Goal: Task Accomplishment & Management: Use online tool/utility

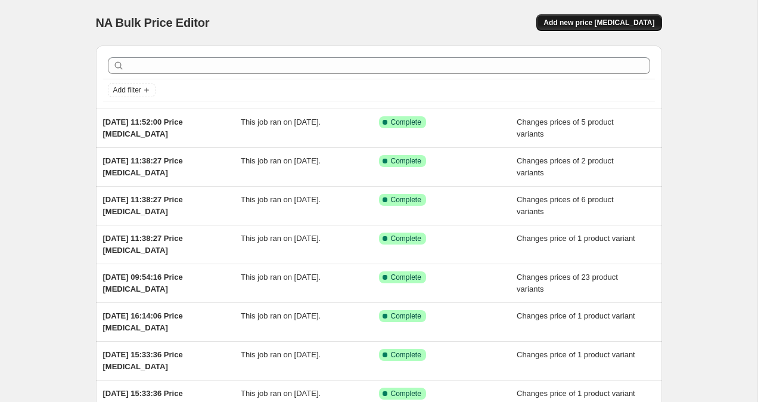
click at [600, 25] on span "Add new price [MEDICAL_DATA]" at bounding box center [599, 23] width 111 height 10
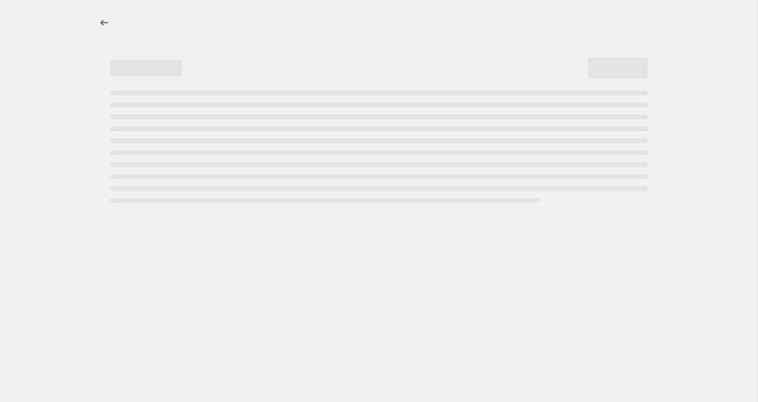
select select "percentage"
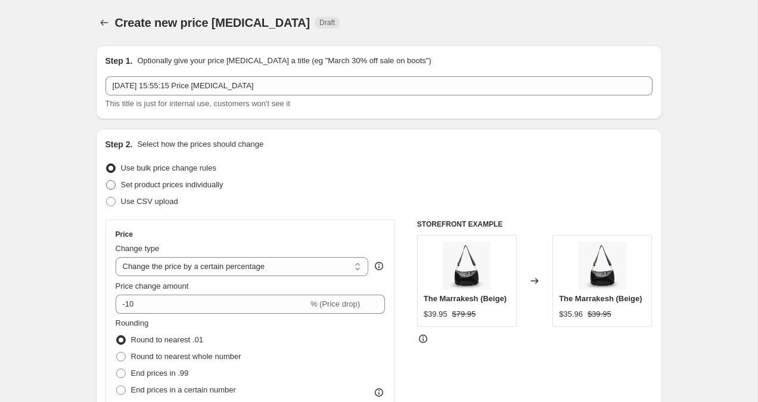
click at [113, 185] on span at bounding box center [111, 185] width 10 height 10
click at [107, 181] on input "Set product prices individually" at bounding box center [106, 180] width 1 height 1
radio input "true"
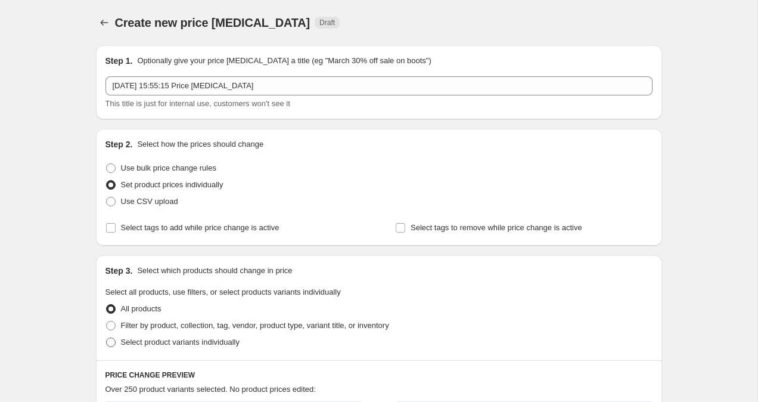
click at [112, 341] on span at bounding box center [111, 342] width 10 height 10
click at [107, 338] on input "Select product variants individually" at bounding box center [106, 337] width 1 height 1
radio input "true"
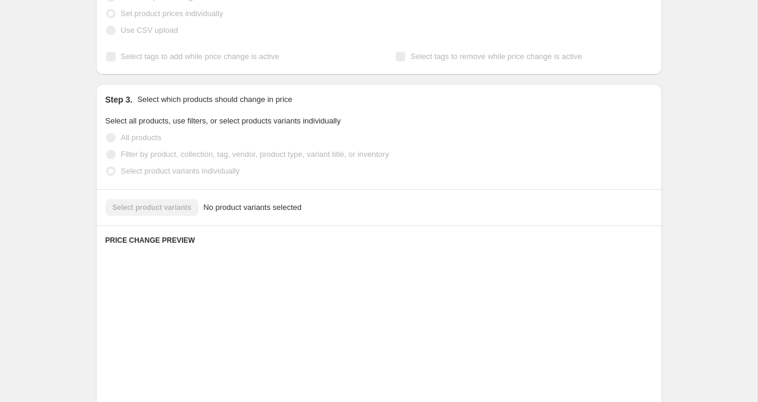
scroll to position [194, 0]
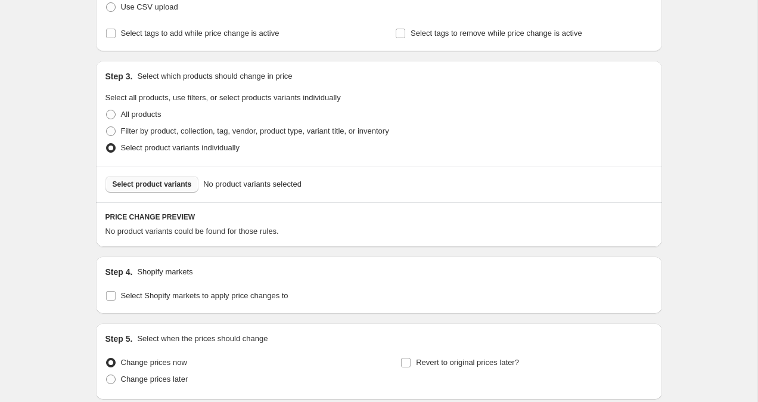
click at [175, 179] on button "Select product variants" at bounding box center [153, 184] width 94 height 17
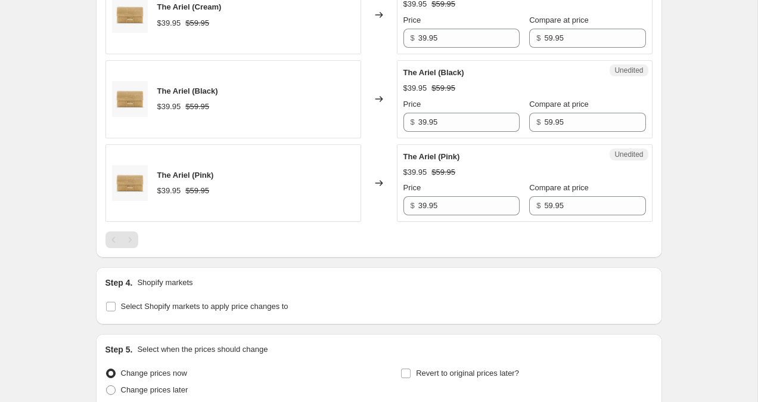
scroll to position [737, 0]
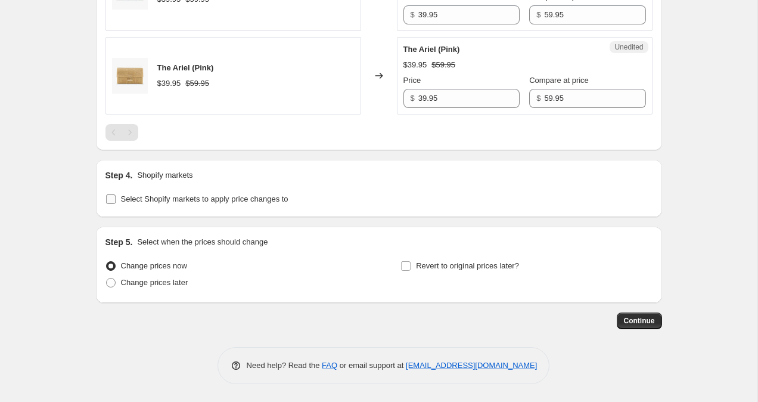
click at [112, 201] on input "Select Shopify markets to apply price changes to" at bounding box center [111, 199] width 10 height 10
checkbox input "true"
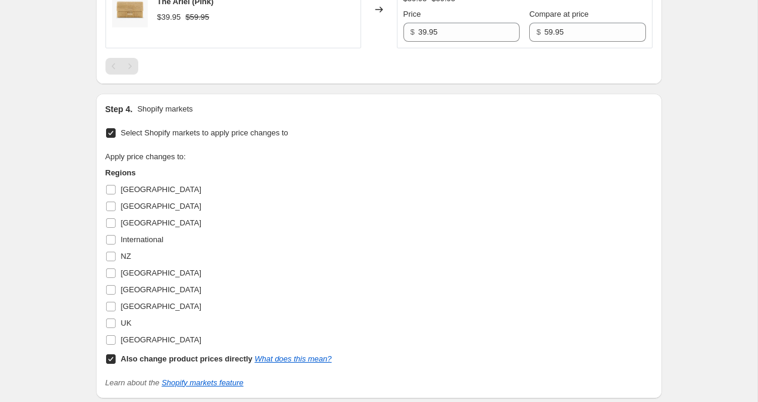
scroll to position [804, 0]
click at [109, 324] on input "UK" at bounding box center [111, 322] width 10 height 10
checkbox input "true"
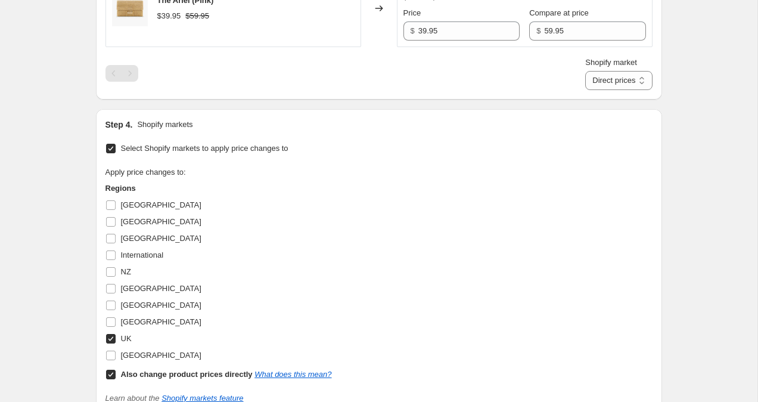
click at [109, 382] on div "Apply price changes to: Regions [GEOGRAPHIC_DATA] [GEOGRAPHIC_DATA] [GEOGRAPHIC…" at bounding box center [379, 284] width 547 height 237
click at [109, 381] on label "Also change product prices directly What does this mean?" at bounding box center [219, 374] width 227 height 17
click at [109, 379] on input "Also change product prices directly What does this mean?" at bounding box center [111, 375] width 10 height 10
checkbox input "false"
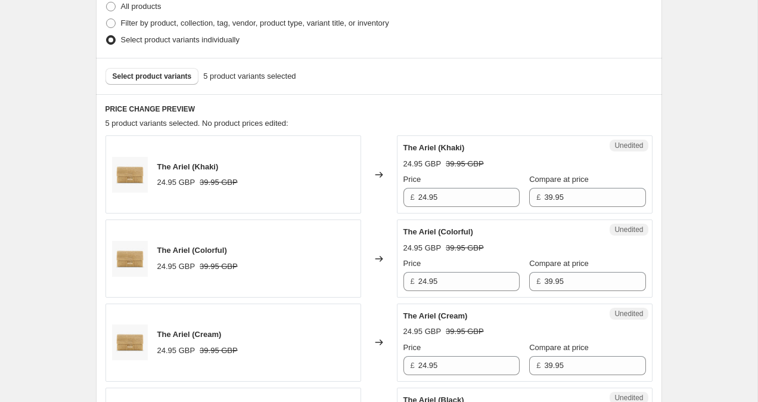
scroll to position [295, 0]
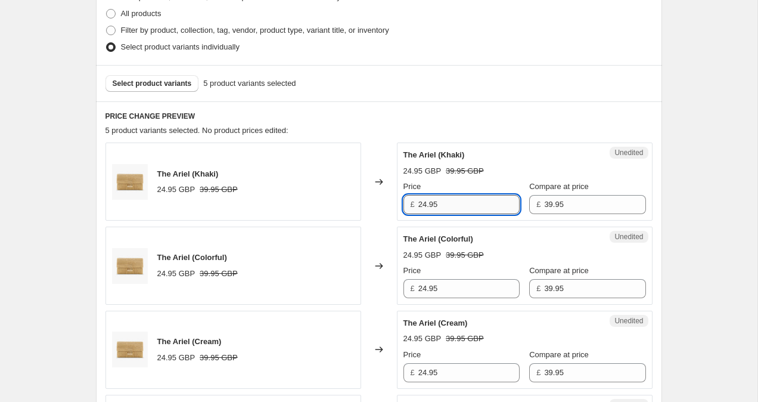
click at [425, 206] on input "24.95" at bounding box center [469, 204] width 101 height 19
drag, startPoint x: 427, startPoint y: 204, endPoint x: 411, endPoint y: 204, distance: 16.1
click at [411, 204] on div "£ 24.95" at bounding box center [462, 204] width 116 height 19
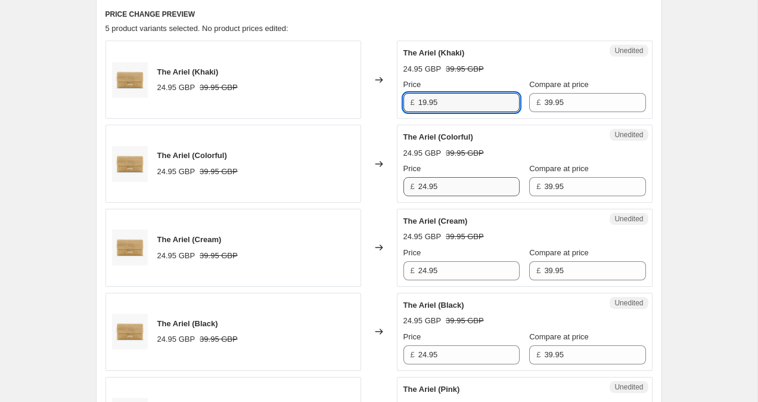
scroll to position [398, 0]
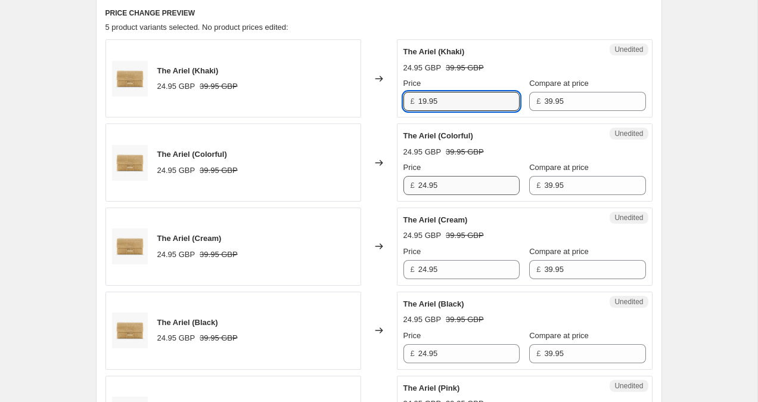
type input "19.95"
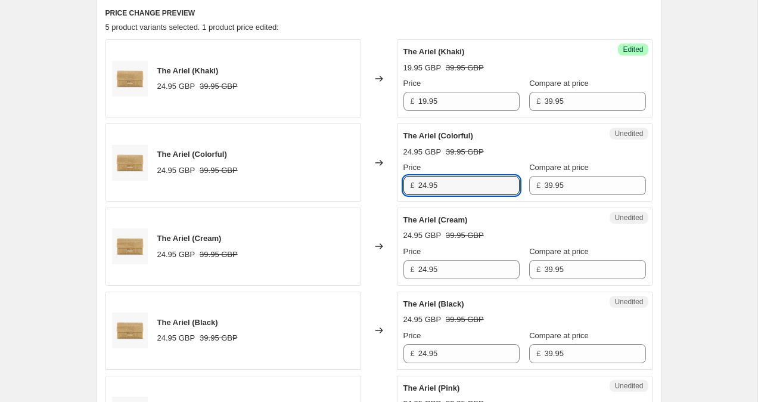
drag, startPoint x: 427, startPoint y: 186, endPoint x: 393, endPoint y: 185, distance: 34.6
click at [404, 186] on div "£ 24.95" at bounding box center [462, 185] width 116 height 19
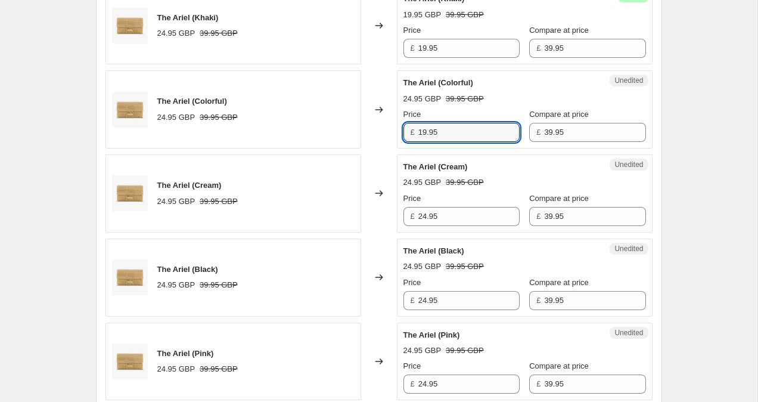
scroll to position [453, 0]
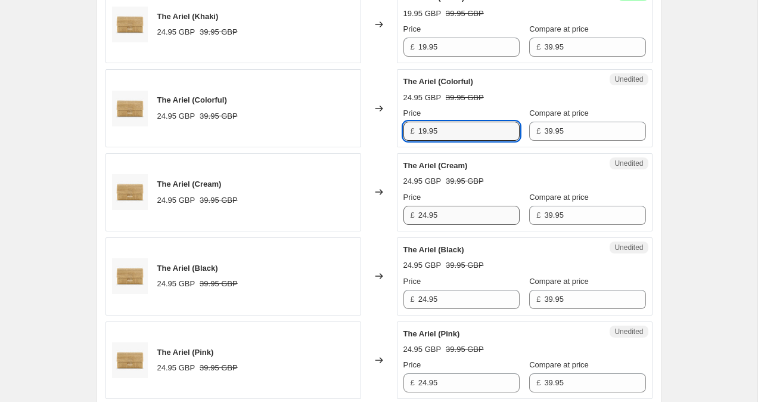
type input "19.95"
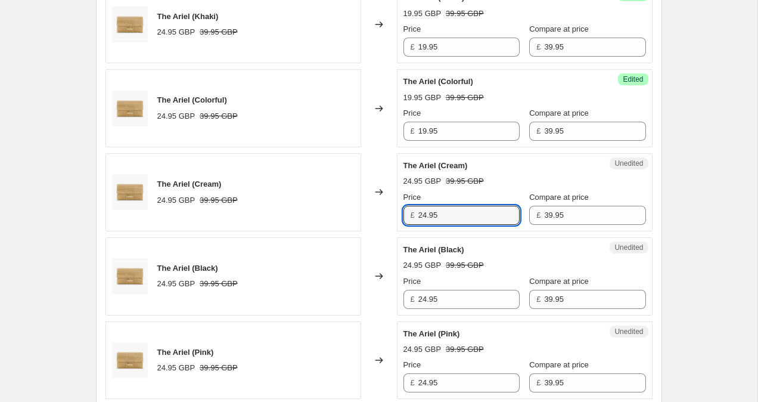
drag, startPoint x: 427, startPoint y: 213, endPoint x: 416, endPoint y: 213, distance: 11.3
click at [419, 213] on input "24.95" at bounding box center [469, 215] width 101 height 19
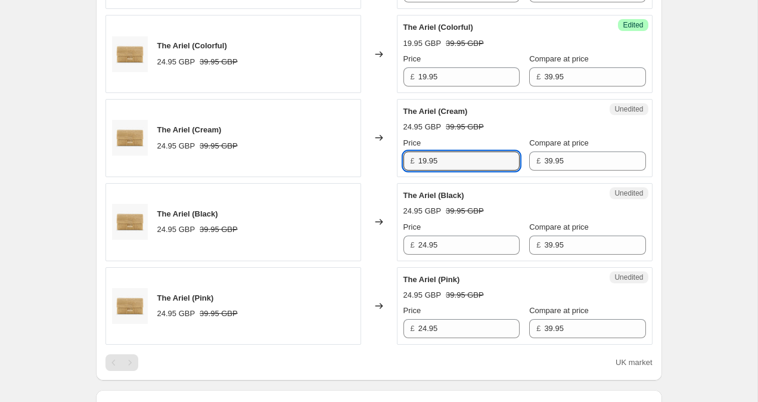
scroll to position [512, 0]
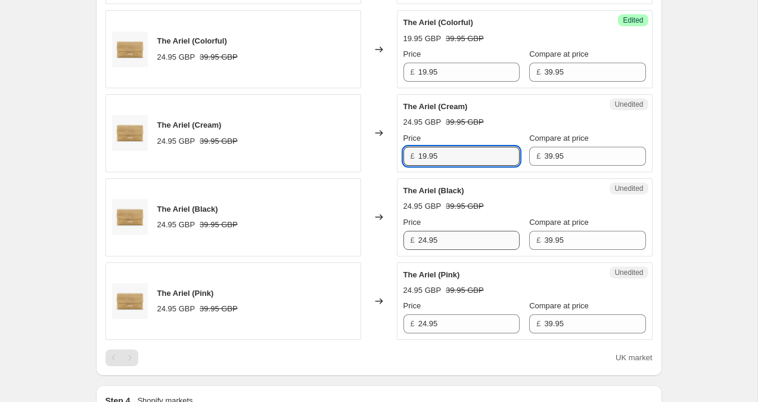
type input "19.95"
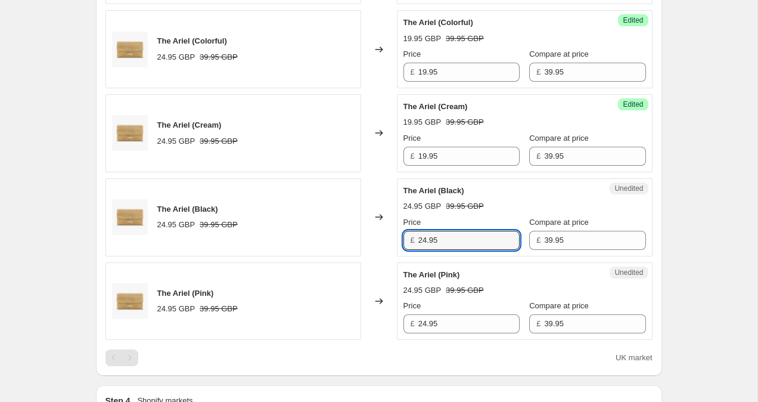
drag, startPoint x: 427, startPoint y: 235, endPoint x: 410, endPoint y: 234, distance: 17.3
click at [411, 235] on div "£ 24.95" at bounding box center [462, 240] width 116 height 19
type input "19.95"
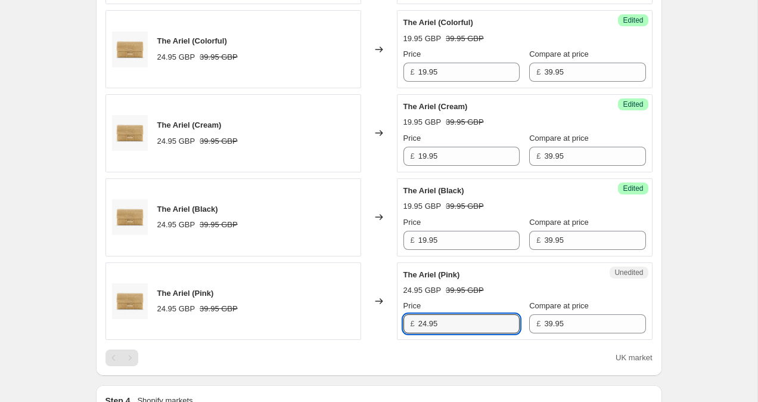
drag, startPoint x: 427, startPoint y: 324, endPoint x: 415, endPoint y: 324, distance: 12.5
click at [415, 324] on div "£ 24.95" at bounding box center [462, 323] width 116 height 19
type input "19.95"
click at [718, 256] on div "Create new price [MEDICAL_DATA]. This page is ready Create new price [MEDICAL_D…" at bounding box center [379, 181] width 758 height 1386
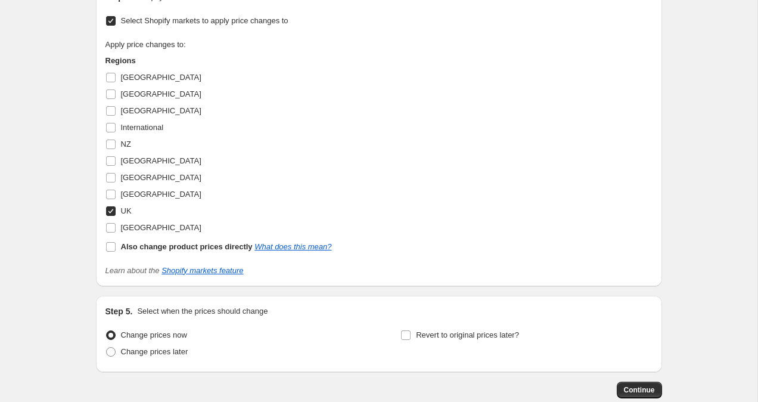
scroll to position [984, 0]
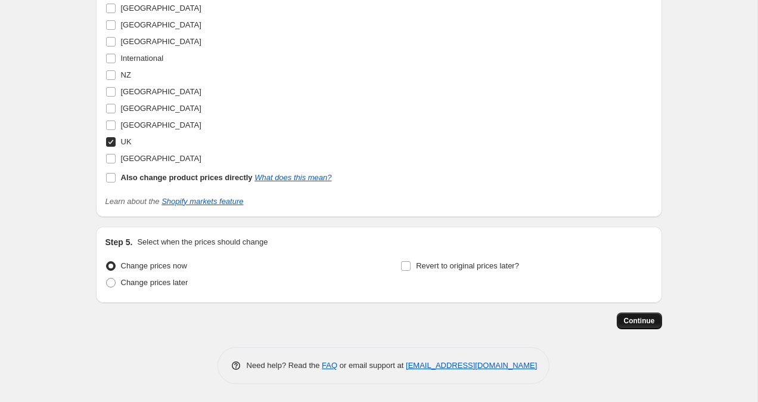
click at [652, 323] on span "Continue" at bounding box center [639, 321] width 31 height 10
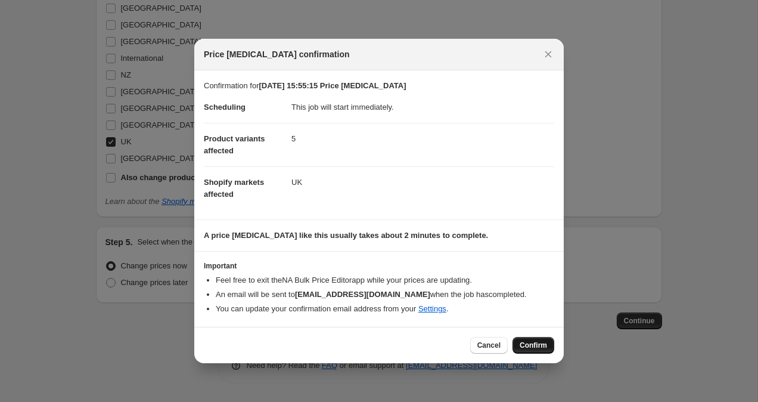
click at [541, 347] on span "Confirm" at bounding box center [533, 345] width 27 height 10
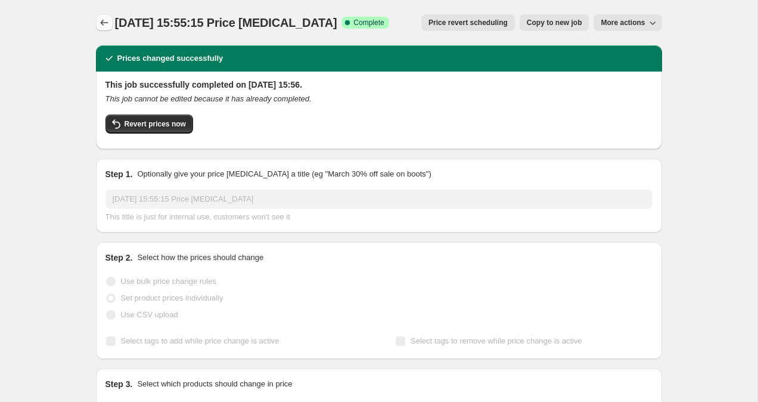
click at [101, 18] on icon "Price change jobs" at bounding box center [104, 23] width 12 height 12
